Goal: Task Accomplishment & Management: Manage account settings

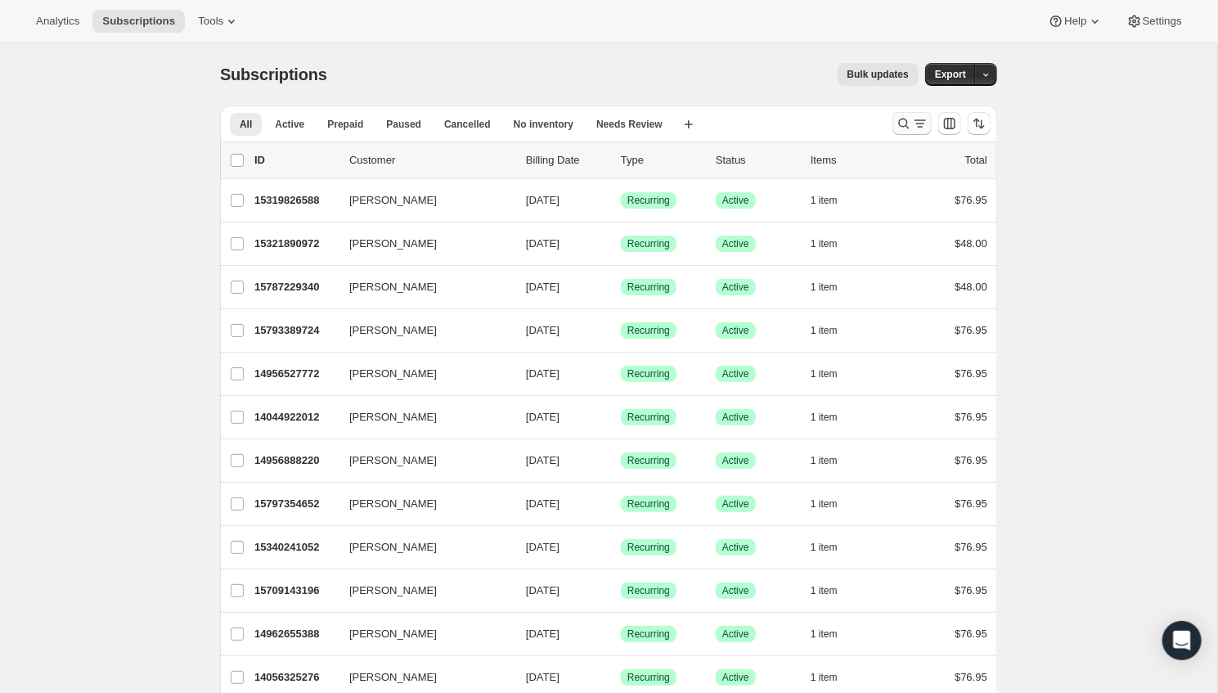
click at [906, 118] on icon "Search and filter results" at bounding box center [904, 123] width 16 height 16
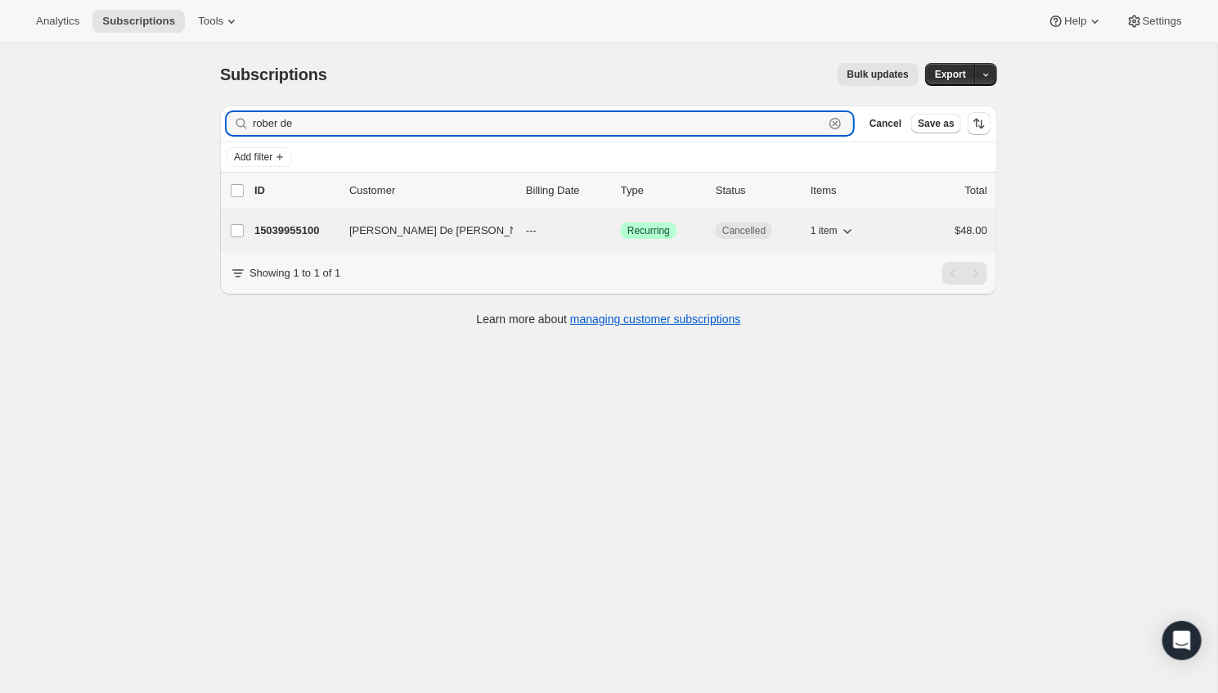
type input "rober de"
click at [287, 232] on p "15039955100" at bounding box center [295, 230] width 82 height 16
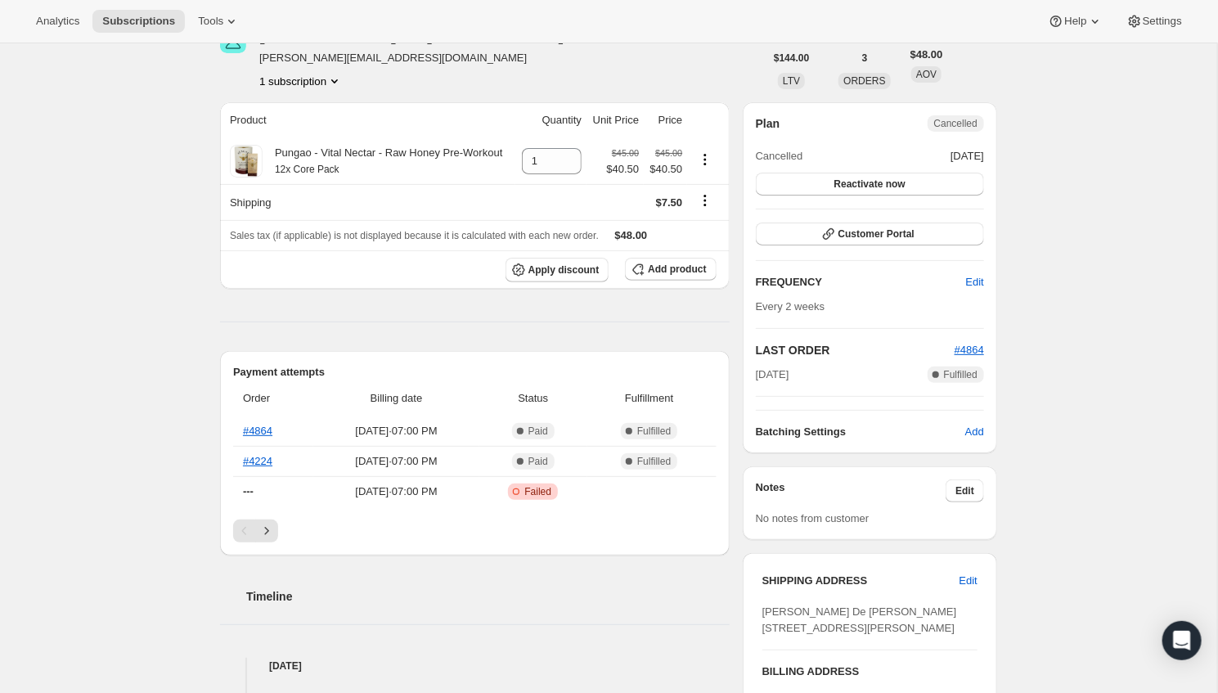
scroll to position [91, 0]
click at [879, 227] on button "Customer Portal" at bounding box center [870, 234] width 228 height 23
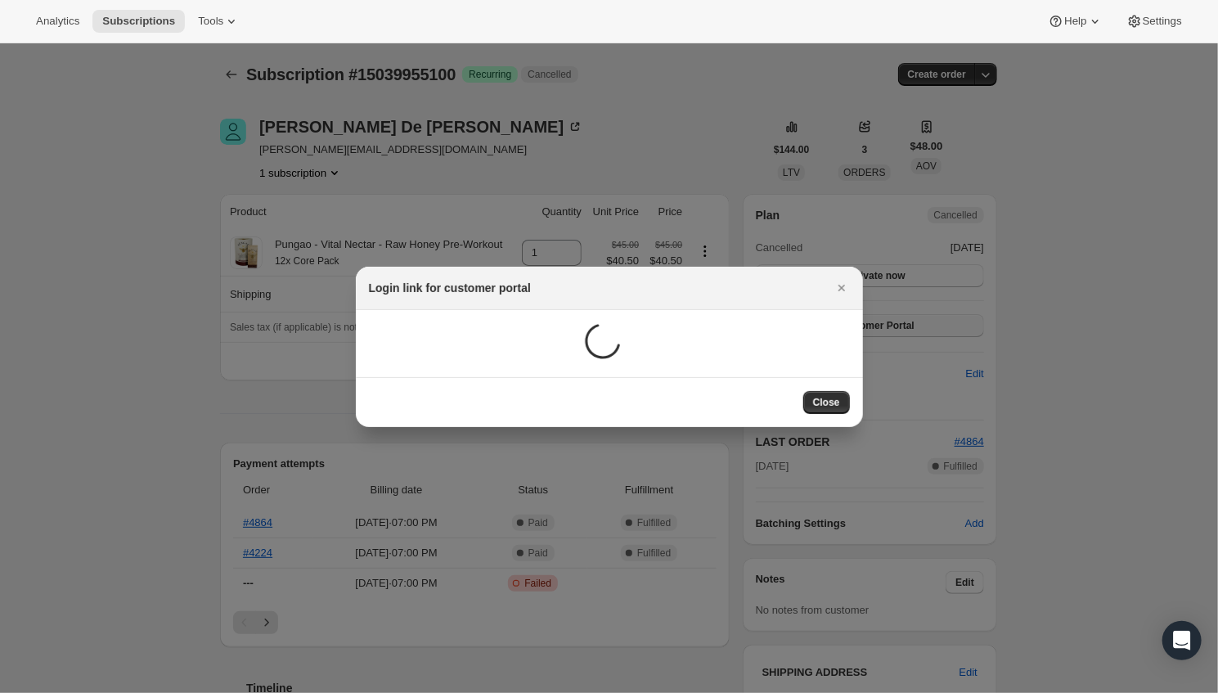
scroll to position [90, 0]
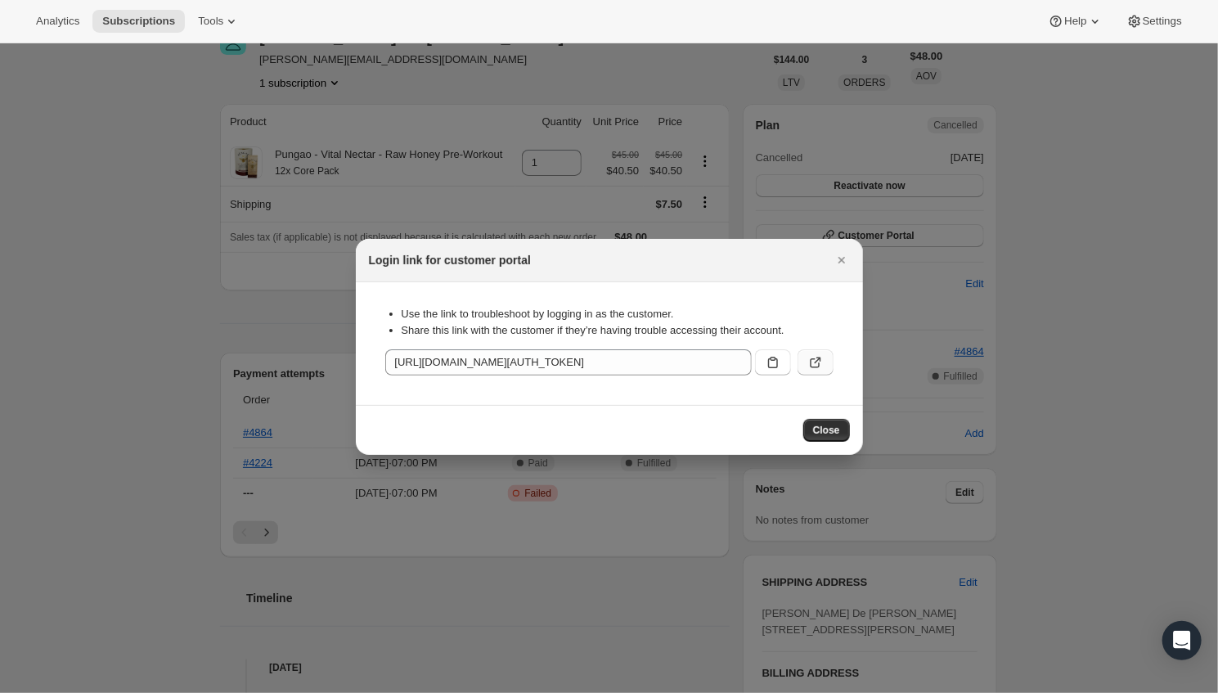
click at [814, 352] on button ":rc5:" at bounding box center [816, 362] width 36 height 26
